Goal: Task Accomplishment & Management: Use online tool/utility

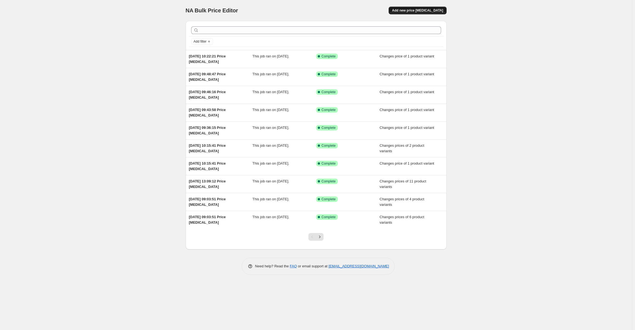
click at [423, 10] on span "Add new price [MEDICAL_DATA]" at bounding box center [417, 10] width 51 height 4
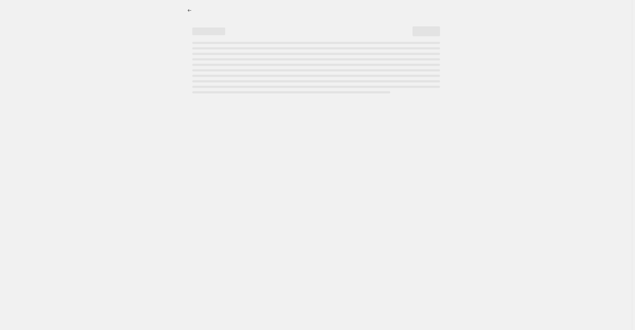
select select "percentage"
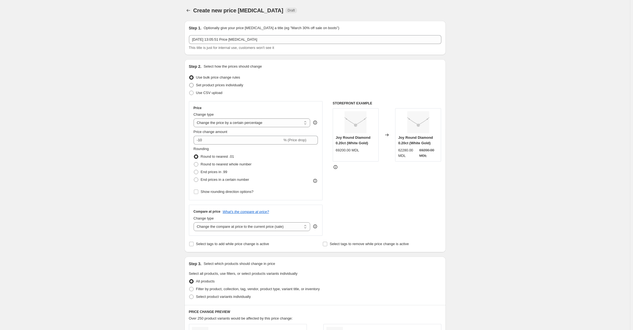
click at [193, 85] on span at bounding box center [191, 85] width 4 height 4
click at [189, 83] on input "Set product prices individually" at bounding box center [189, 83] width 0 height 0
radio input "true"
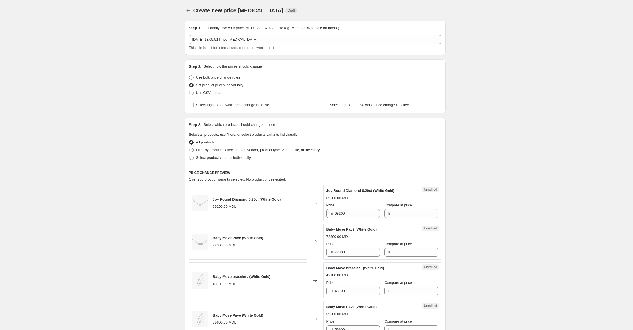
click at [192, 151] on span at bounding box center [191, 150] width 4 height 4
click at [189, 148] on input "Filter by product, collection, tag, vendor, product type, variant title, or inv…" at bounding box center [189, 148] width 0 height 0
radio input "true"
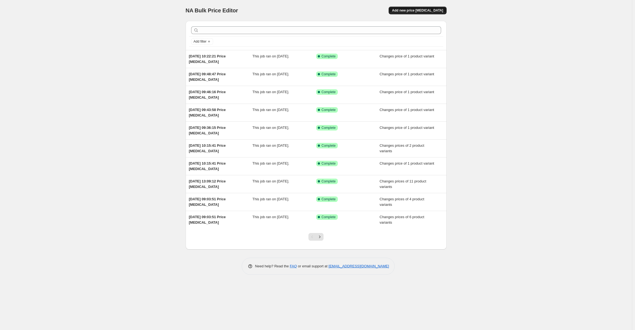
click at [426, 12] on span "Add new price [MEDICAL_DATA]" at bounding box center [417, 10] width 51 height 4
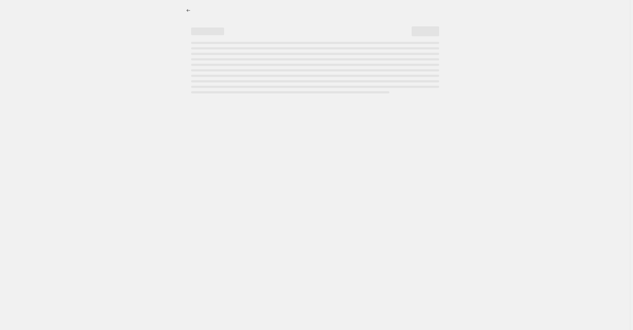
select select "percentage"
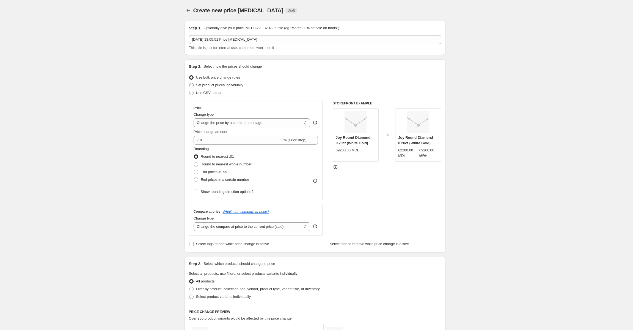
click at [193, 87] on span at bounding box center [191, 85] width 4 height 4
click at [189, 83] on input "Set product prices individually" at bounding box center [189, 83] width 0 height 0
radio input "true"
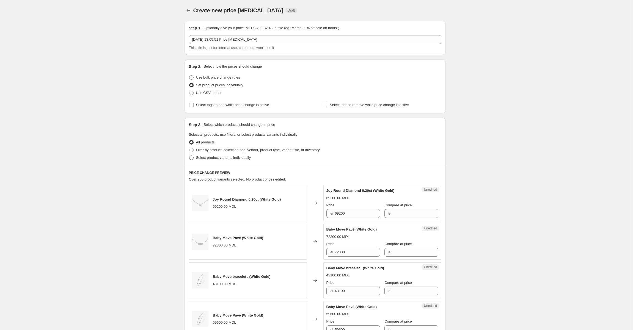
click at [193, 159] on span at bounding box center [191, 158] width 4 height 4
click at [189, 156] on input "Select product variants individually" at bounding box center [189, 156] width 0 height 0
radio input "true"
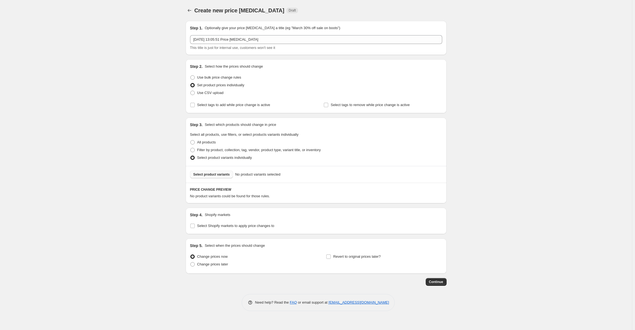
click at [202, 175] on span "Select product variants" at bounding box center [211, 174] width 37 height 4
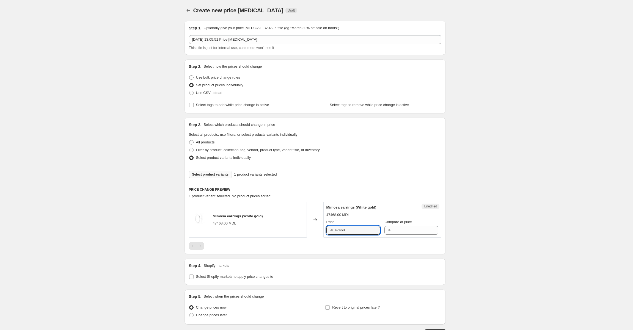
drag, startPoint x: 350, startPoint y: 231, endPoint x: 333, endPoint y: 233, distance: 17.1
click at [333, 233] on div "lei 47468" at bounding box center [353, 230] width 54 height 9
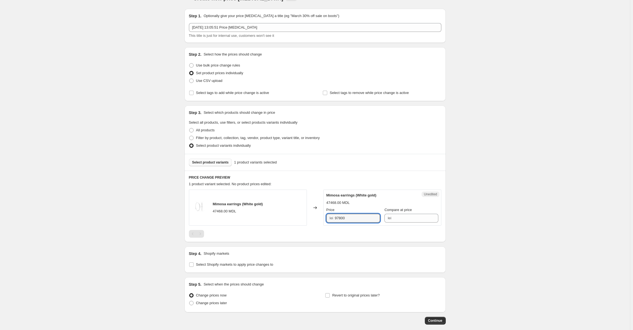
scroll to position [40, 0]
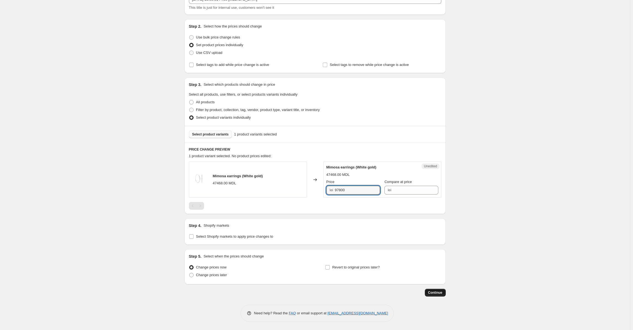
type input "97800"
click at [437, 293] on span "Continue" at bounding box center [435, 293] width 14 height 4
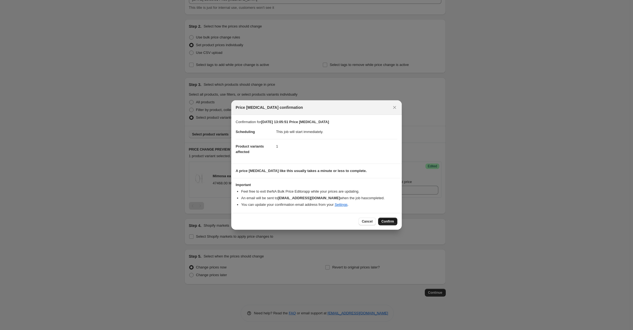
click at [389, 221] on span "Confirm" at bounding box center [387, 221] width 13 height 4
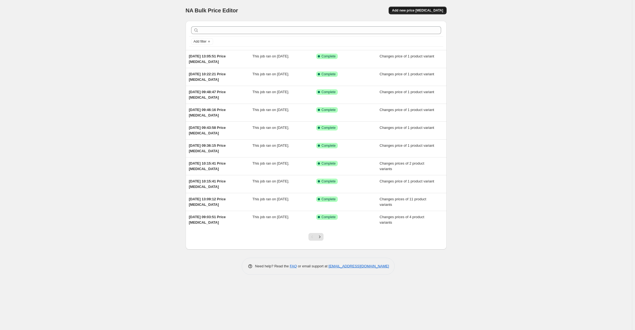
click at [416, 11] on span "Add new price [MEDICAL_DATA]" at bounding box center [417, 10] width 51 height 4
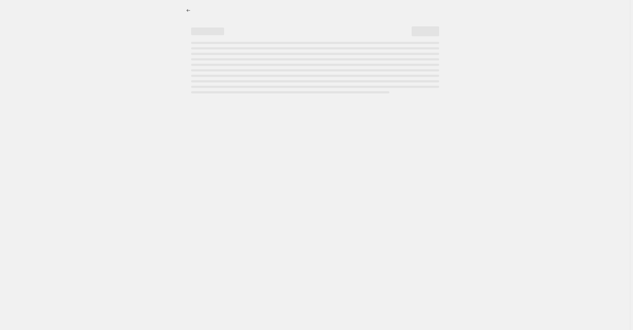
select select "percentage"
